Goal: Information Seeking & Learning: Find specific fact

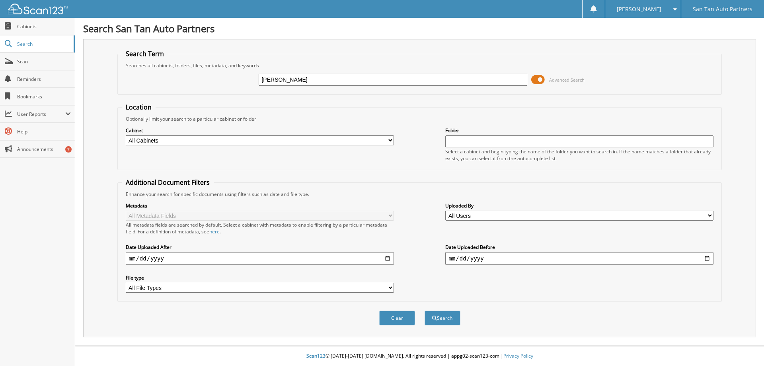
type input "[PERSON_NAME]"
click at [424, 310] on button "Search" at bounding box center [442, 317] width 36 height 15
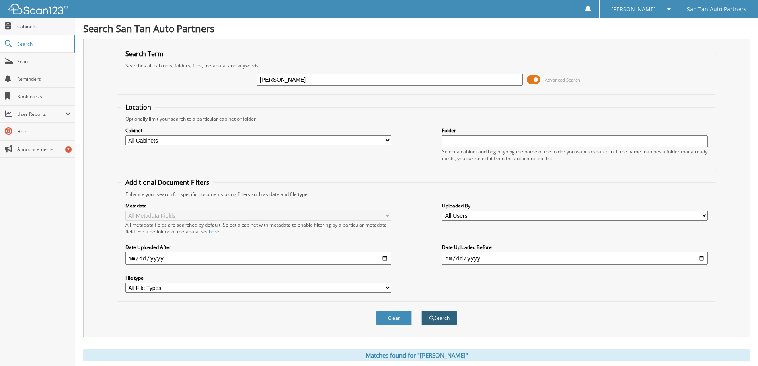
click at [438, 314] on button "Search" at bounding box center [439, 317] width 36 height 15
click at [389, 140] on select "All Cabinets CANCELLATIONS CAR DEALS 2017 CAR DEALS 2018 CAR DEALS 2019 CAR DEA…" at bounding box center [258, 140] width 266 height 10
select select "37957"
click at [125, 135] on select "All Cabinets CANCELLATIONS CAR DEALS 2017 CAR DEALS 2018 CAR DEALS 2019 CAR DEA…" at bounding box center [258, 140] width 266 height 10
click at [439, 318] on button "Search" at bounding box center [439, 317] width 36 height 15
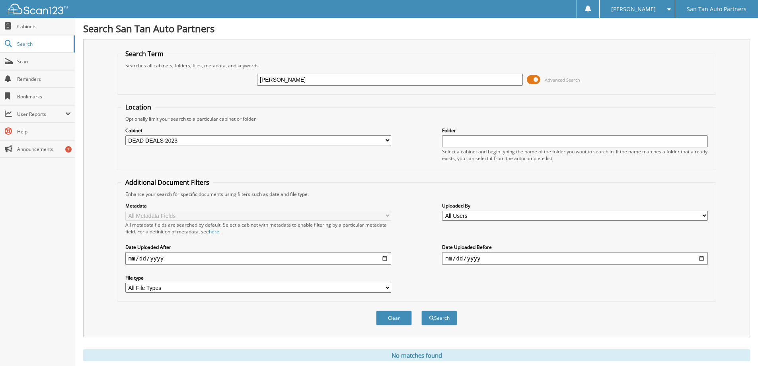
click at [382, 140] on select "All Cabinets CANCELLATIONS CAR DEALS 2017 CAR DEALS 2018 CAR DEALS 2019 CAR DEA…" at bounding box center [258, 140] width 266 height 10
select select "31005"
click at [125, 135] on select "All Cabinets CANCELLATIONS CAR DEALS 2017 CAR DEALS 2018 CAR DEALS 2019 CAR DEA…" at bounding box center [258, 140] width 266 height 10
click at [440, 317] on button "Search" at bounding box center [439, 317] width 36 height 15
click at [388, 288] on select "All File Types CSV DOCX PDF TIF TIFF TXT WEBP" at bounding box center [258, 287] width 266 height 10
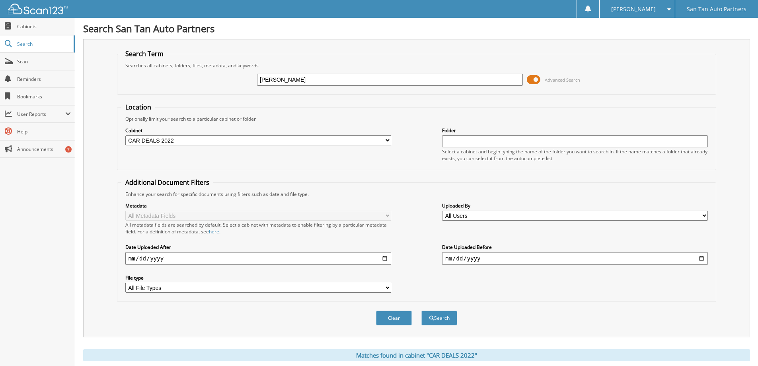
click at [132, 323] on div "Clear Search" at bounding box center [416, 318] width 599 height 32
click at [284, 79] on input "hairston" at bounding box center [390, 80] width 266 height 12
type input "[PERSON_NAME]"
click at [421, 310] on button "Search" at bounding box center [439, 317] width 36 height 15
click at [385, 138] on select "All Cabinets CANCELLATIONS CAR DEALS 2017 CAR DEALS 2018 CAR DEALS 2019 CAR DEA…" at bounding box center [258, 140] width 266 height 10
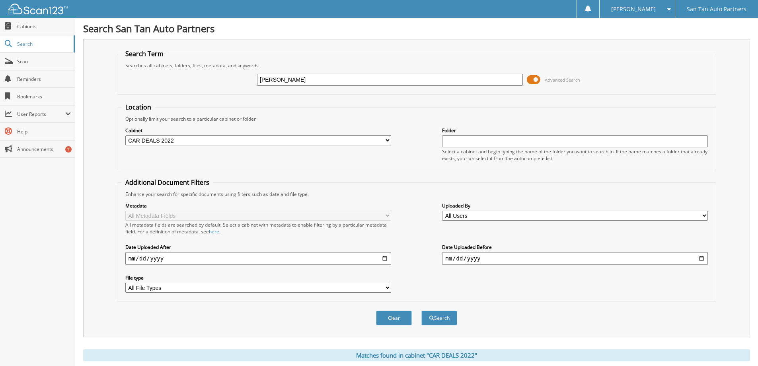
select select "37955"
click at [125, 135] on select "All Cabinets CANCELLATIONS CAR DEALS 2017 CAR DEALS 2018 CAR DEALS 2019 CAR DEA…" at bounding box center [258, 140] width 266 height 10
click at [444, 317] on button "Search" at bounding box center [439, 317] width 36 height 15
click at [179, 142] on select "All Cabinets CANCELLATIONS CAR DEALS 2017 CAR DEALS 2018 CAR DEALS 2019 CAR DEA…" at bounding box center [258, 140] width 266 height 10
select select "44779"
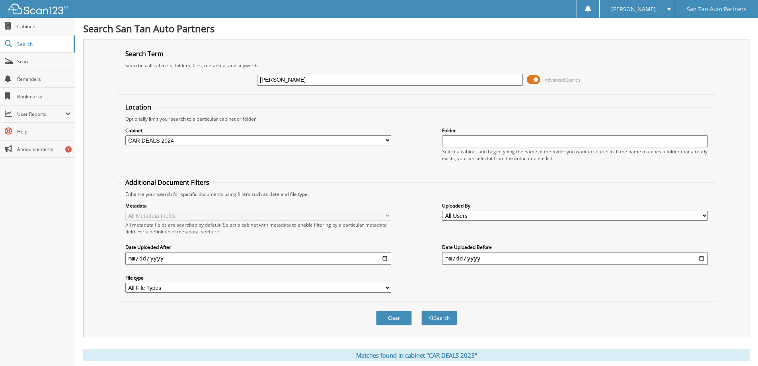
click at [125, 135] on select "All Cabinets CANCELLATIONS CAR DEALS 2017 CAR DEALS 2018 CAR DEALS 2019 CAR DEA…" at bounding box center [258, 140] width 266 height 10
click at [440, 317] on button "Search" at bounding box center [439, 317] width 36 height 15
click at [179, 140] on select "All Cabinets CANCELLATIONS CAR DEALS 2017 CAR DEALS 2018 CAR DEALS 2019 CAR DEA…" at bounding box center [258, 140] width 266 height 10
click at [306, 79] on input "[PERSON_NAME]" at bounding box center [390, 80] width 266 height 12
drag, startPoint x: 306, startPoint y: 79, endPoint x: -31, endPoint y: 79, distance: 336.9
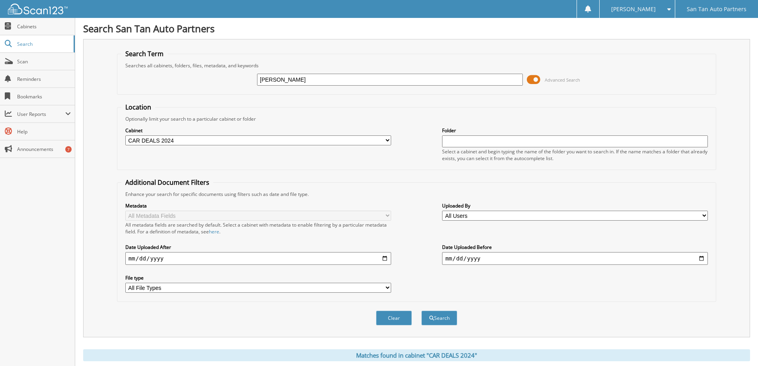
click at [0, 79] on html "Erica C. Settings Logout San Tan Auto Partners Close Cabinets Search Scan Help" at bounding box center [379, 237] width 758 height 475
click at [477, 140] on input "text" at bounding box center [575, 141] width 266 height 12
paste input "[PERSON_NAME]"
type input "[PERSON_NAME]"
click at [432, 314] on button "Search" at bounding box center [439, 317] width 36 height 15
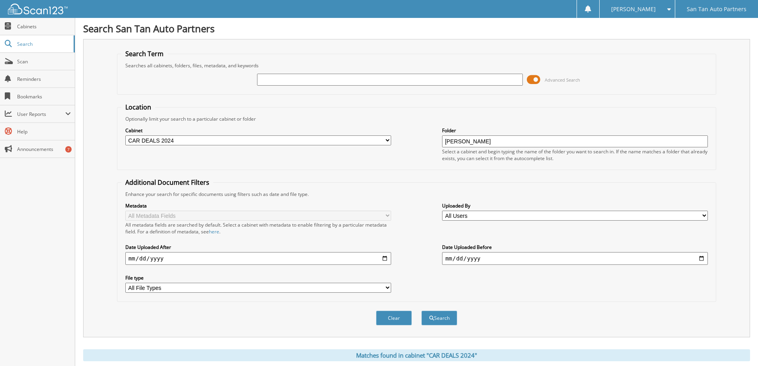
click at [283, 79] on input "text" at bounding box center [390, 80] width 266 height 12
type input "h"
click at [434, 319] on button "Search" at bounding box center [439, 317] width 36 height 15
click at [380, 138] on select "All Cabinets CANCELLATIONS CAR DEALS 2017 CAR DEALS 2018 CAR DEALS 2019 CAR DEA…" at bounding box center [258, 140] width 266 height 10
select select
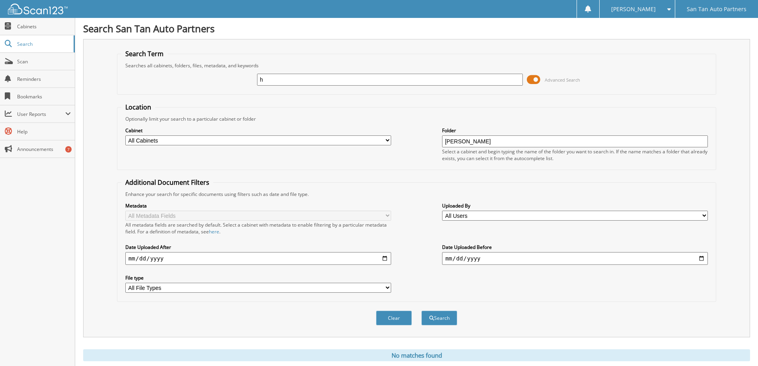
click at [125, 135] on select "All Cabinets CANCELLATIONS CAR DEALS 2017 CAR DEALS 2018 CAR DEALS 2019 CAR DEA…" at bounding box center [258, 140] width 266 height 10
click at [437, 317] on button "Search" at bounding box center [439, 317] width 36 height 15
click at [31, 24] on span "Cabinets" at bounding box center [44, 26] width 54 height 7
